Goal: Navigation & Orientation: Find specific page/section

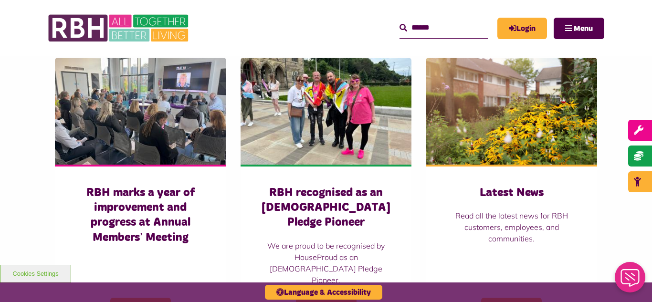
scroll to position [649, 0]
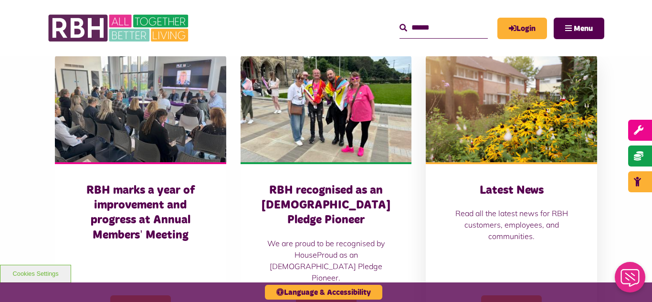
click at [502, 105] on img at bounding box center [511, 108] width 171 height 107
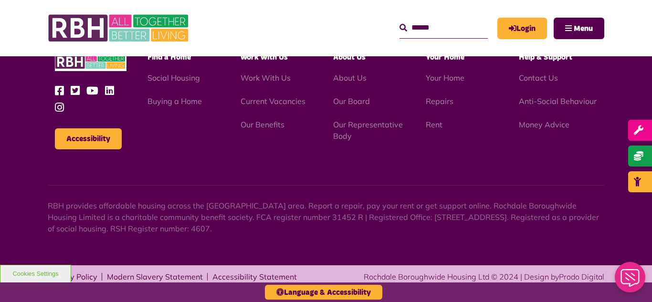
scroll to position [1357, 0]
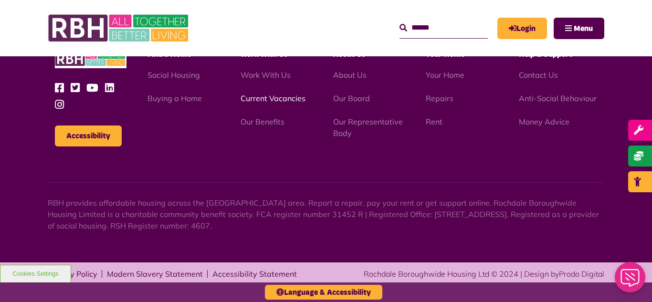
click at [261, 100] on link "Current Vacancies" at bounding box center [272, 99] width 65 height 10
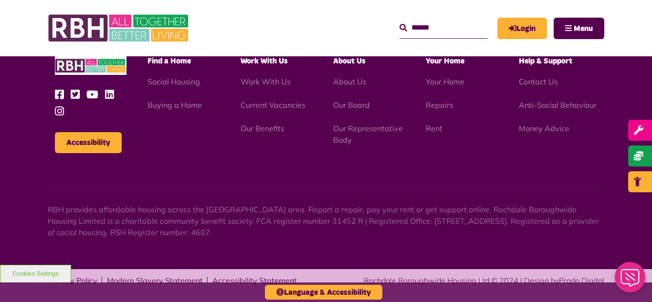
scroll to position [1121, 0]
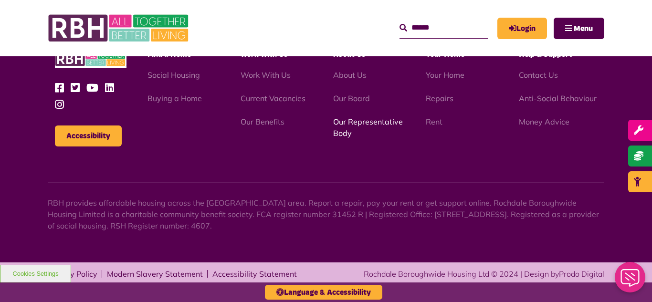
click at [355, 121] on link "Our Representative Body" at bounding box center [368, 127] width 70 height 21
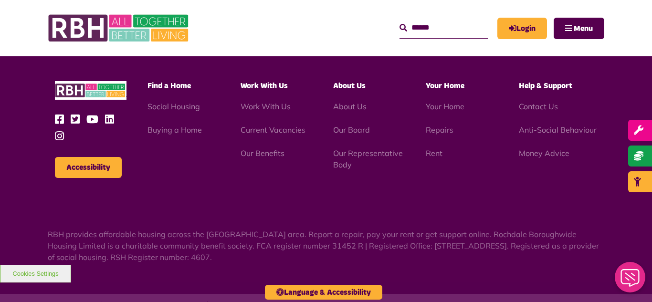
scroll to position [2770, 0]
